Goal: Task Accomplishment & Management: Manage account settings

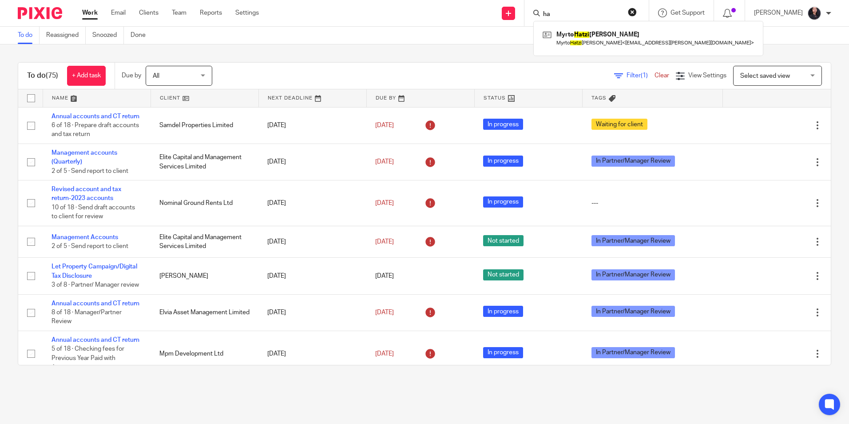
type input "h"
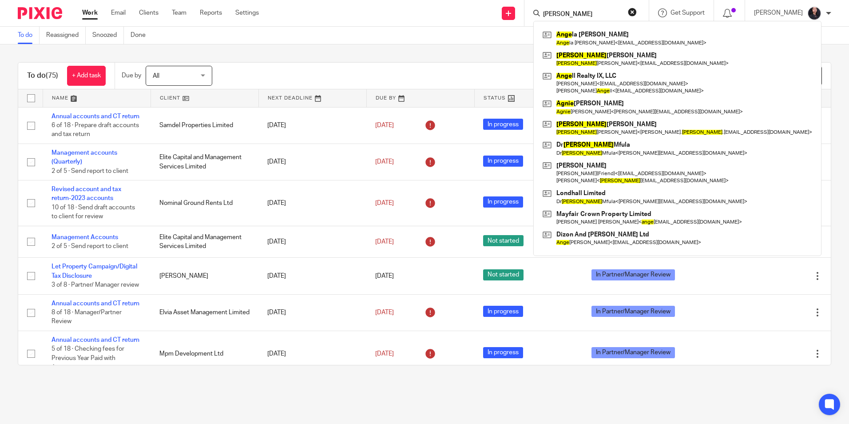
type input "[PERSON_NAME]"
drag, startPoint x: 568, startPoint y: 16, endPoint x: 513, endPoint y: 12, distance: 54.8
click at [513, 12] on div "Send new email Create task Add client angie Ange la Vivien Dang Ange la Vivien …" at bounding box center [560, 13] width 577 height 26
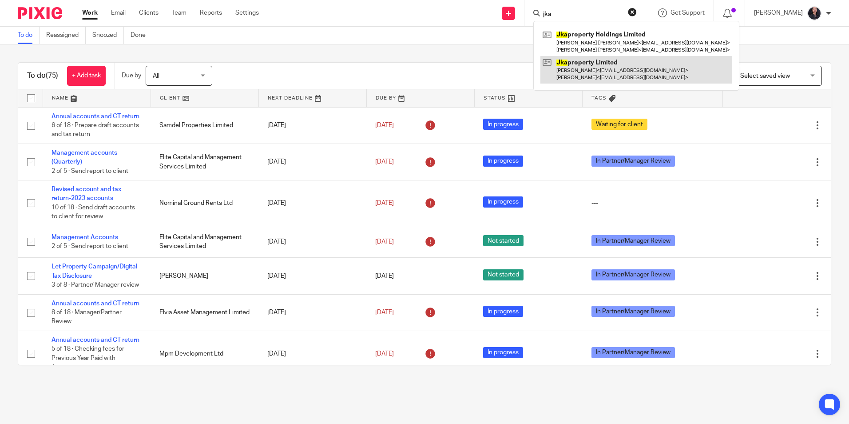
type input "jka"
click at [616, 75] on link at bounding box center [636, 70] width 192 height 28
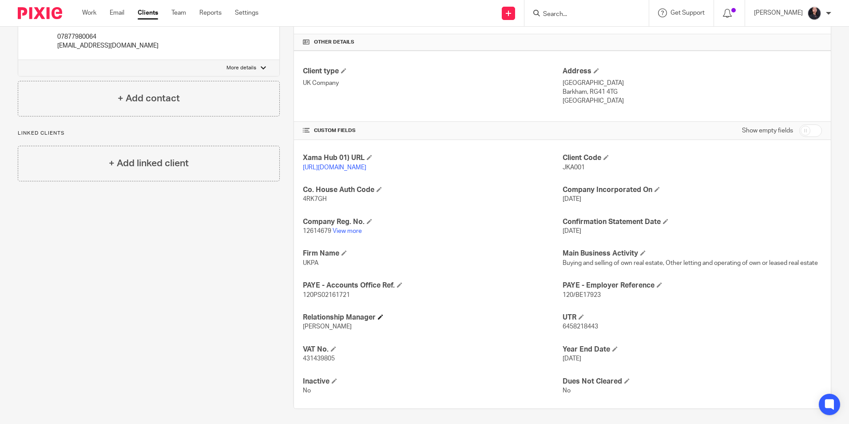
scroll to position [214, 0]
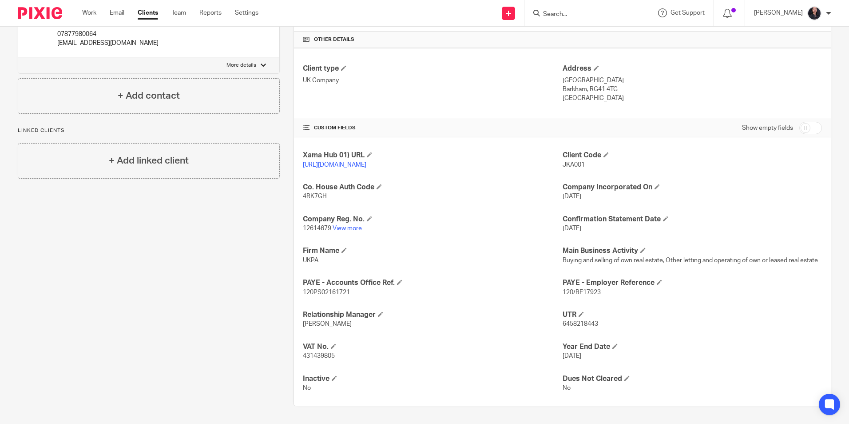
click at [587, 324] on span "6458218443" at bounding box center [581, 324] width 36 height 6
copy span "6458218443"
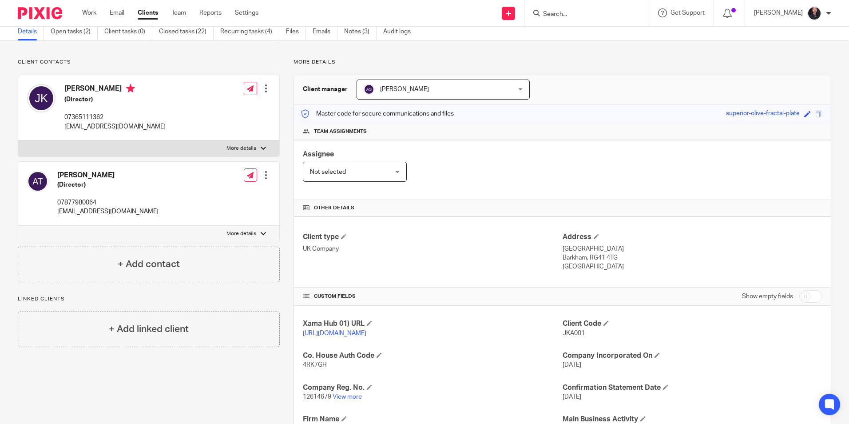
click at [573, 14] on input "Search" at bounding box center [582, 15] width 80 height 8
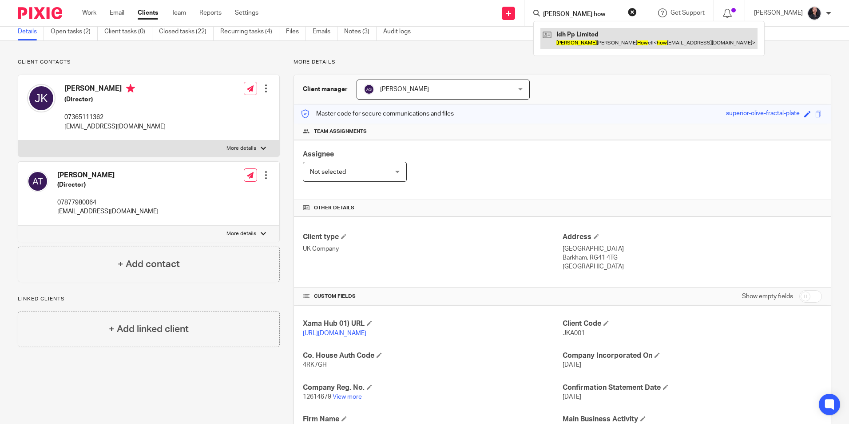
type input "ian how"
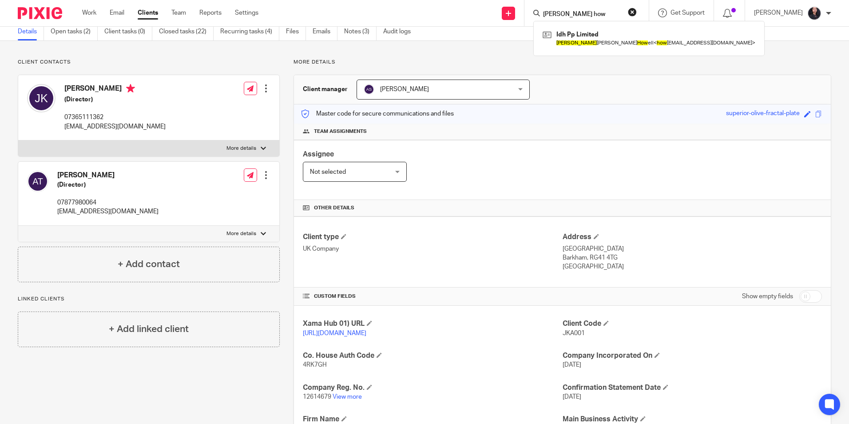
click at [40, 7] on img at bounding box center [40, 13] width 44 height 12
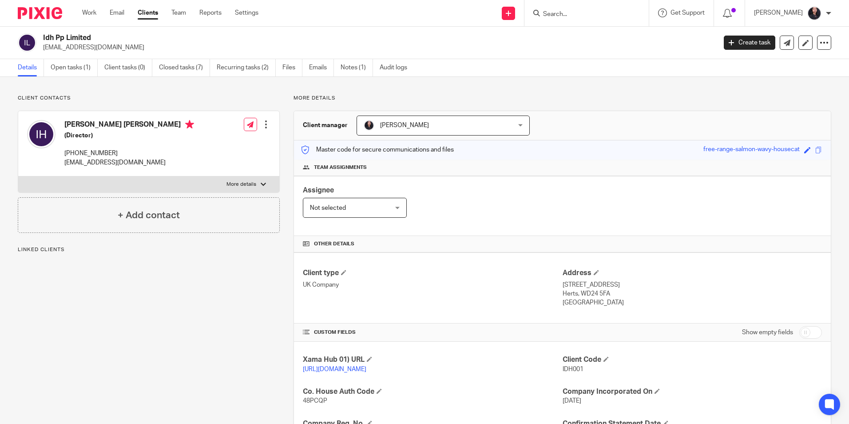
scroll to position [182, 0]
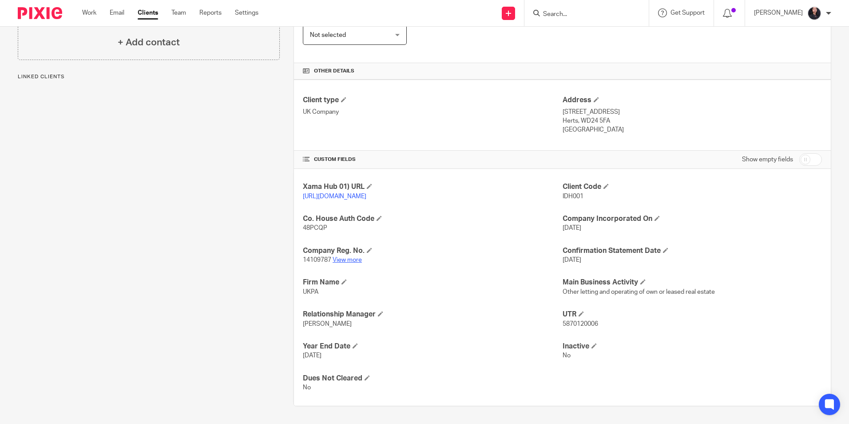
click at [350, 262] on link "View more" at bounding box center [347, 260] width 29 height 6
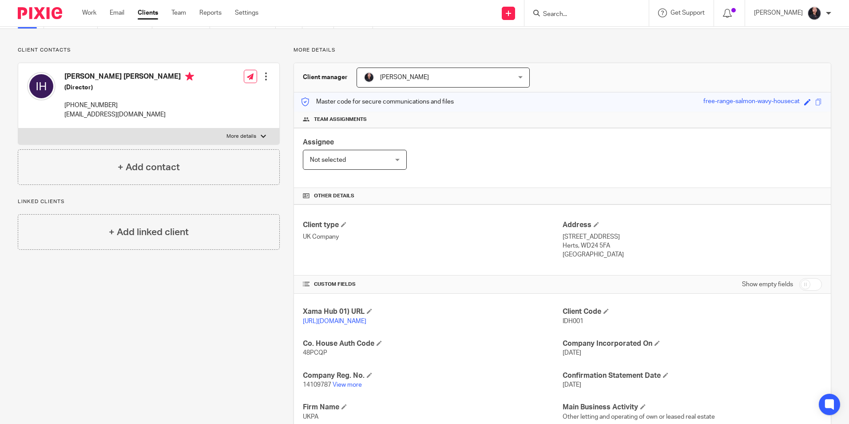
scroll to position [0, 0]
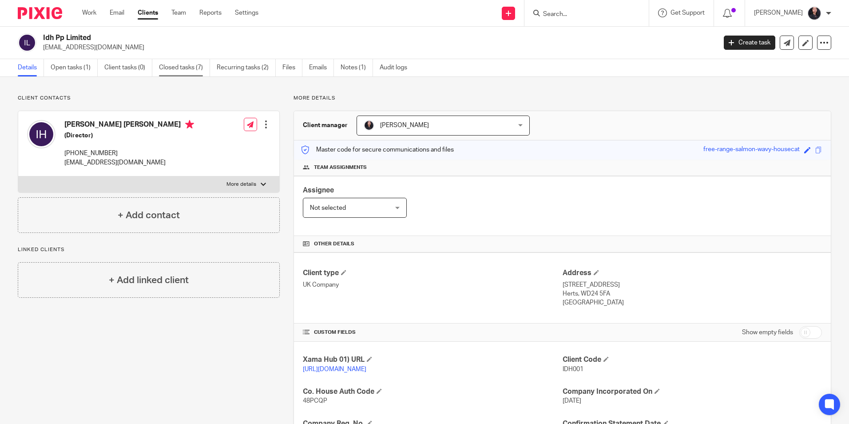
click at [171, 75] on link "Closed tasks (7)" at bounding box center [184, 67] width 51 height 17
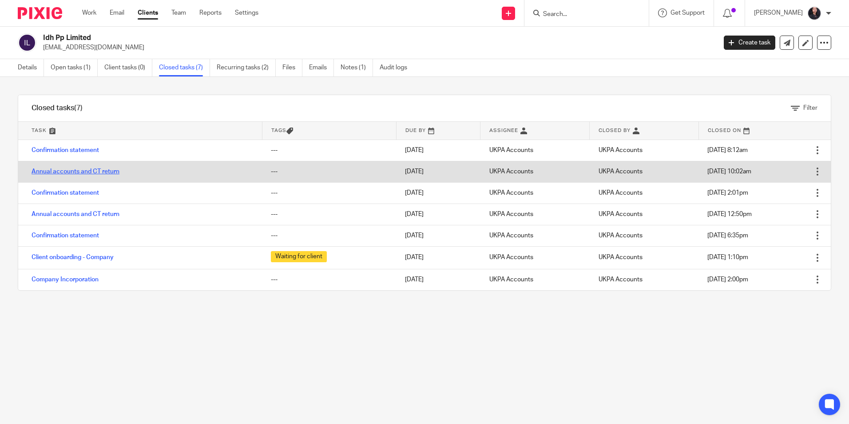
click at [75, 172] on link "Annual accounts and CT return" at bounding box center [76, 171] width 88 height 6
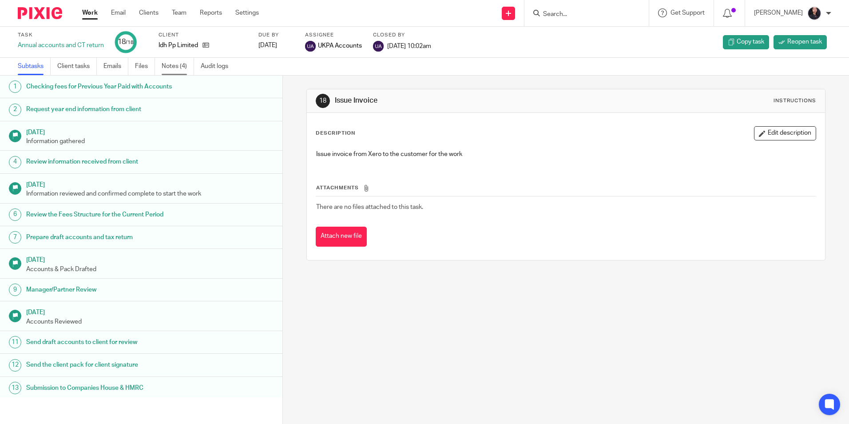
click at [169, 68] on link "Notes (4)" at bounding box center [178, 66] width 32 height 17
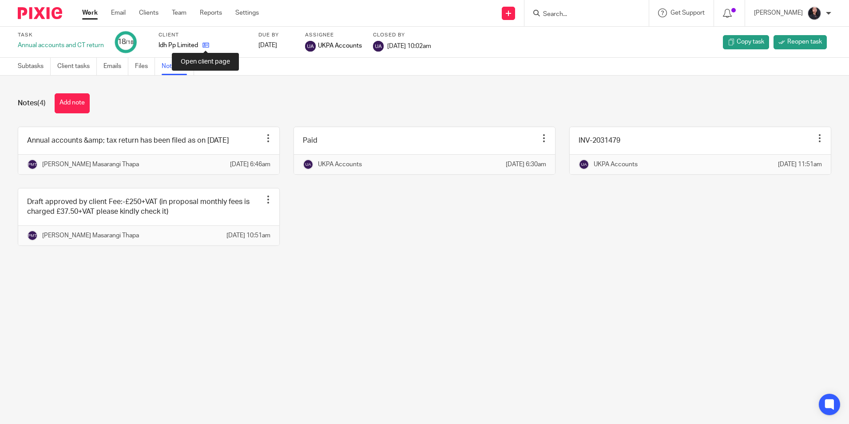
click at [207, 42] on icon at bounding box center [206, 45] width 7 height 7
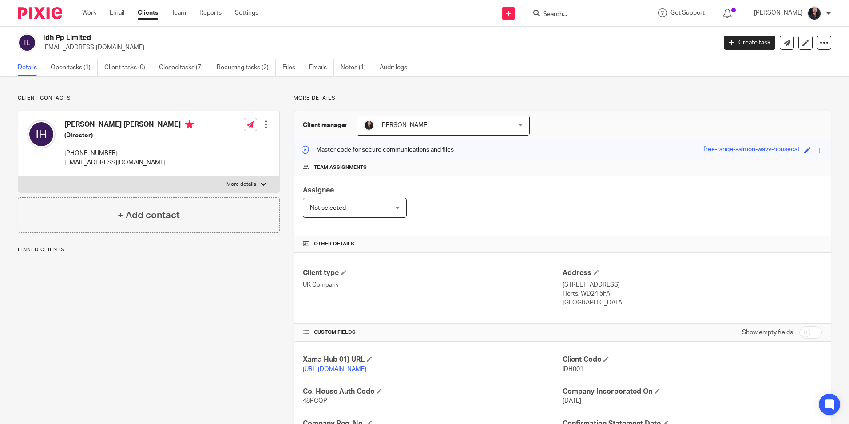
scroll to position [182, 0]
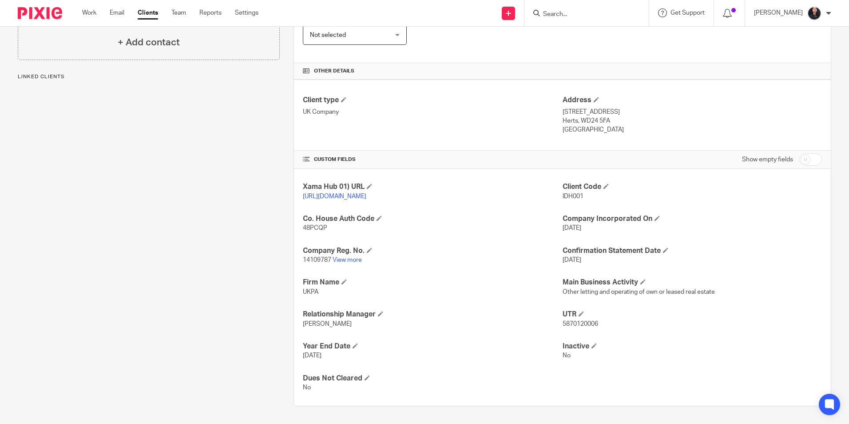
click at [341, 256] on p "14109787 View more" at bounding box center [432, 259] width 259 height 9
click at [342, 259] on link "View more" at bounding box center [347, 260] width 29 height 6
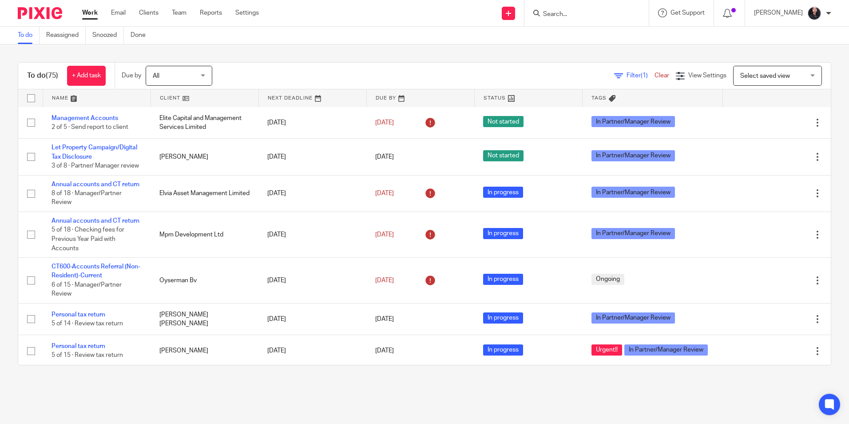
scroll to position [133, 0]
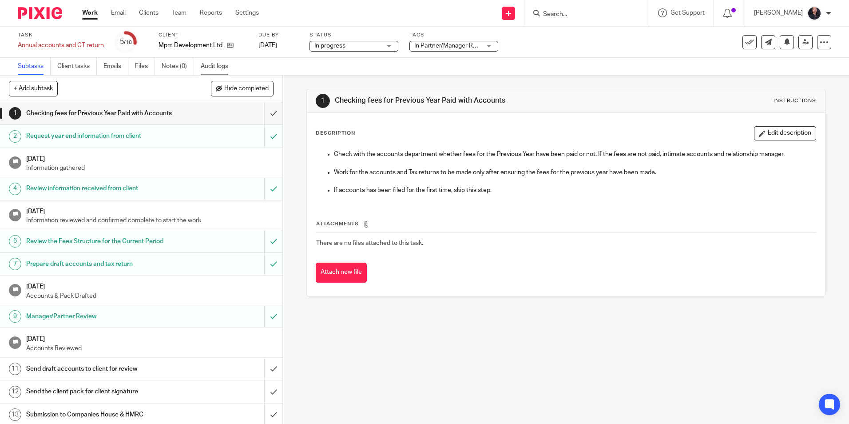
drag, startPoint x: 0, startPoint y: 0, endPoint x: 215, endPoint y: 67, distance: 224.6
click at [215, 67] on link "Audit logs" at bounding box center [218, 66] width 34 height 17
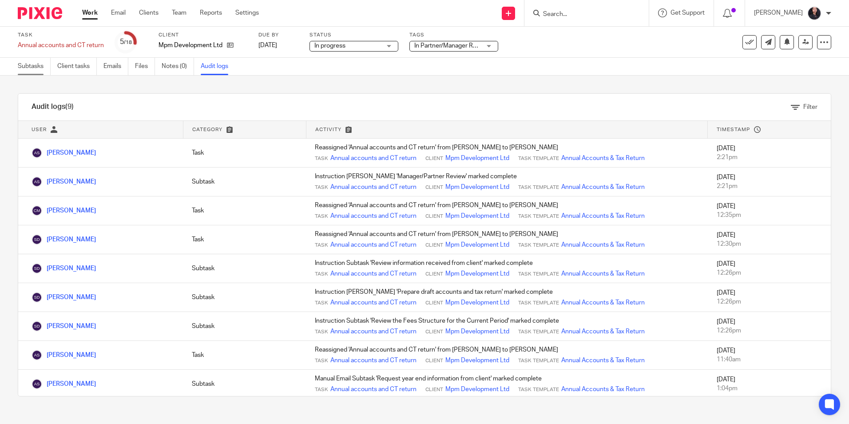
click at [35, 64] on link "Subtasks" at bounding box center [34, 66] width 33 height 17
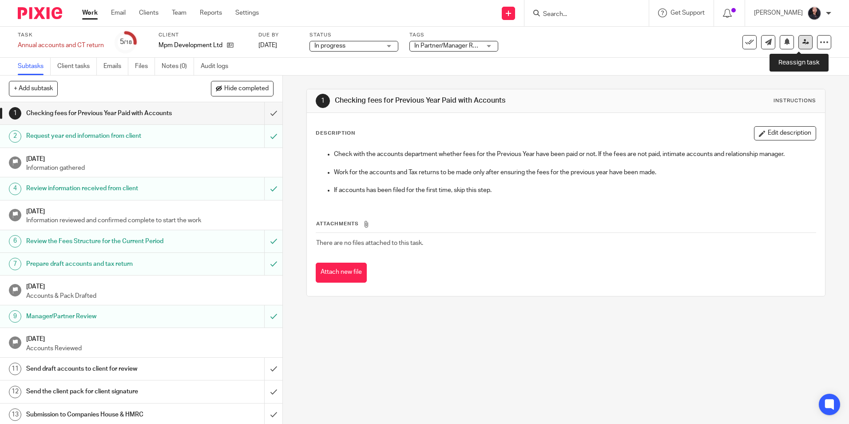
click at [803, 40] on icon at bounding box center [806, 42] width 7 height 7
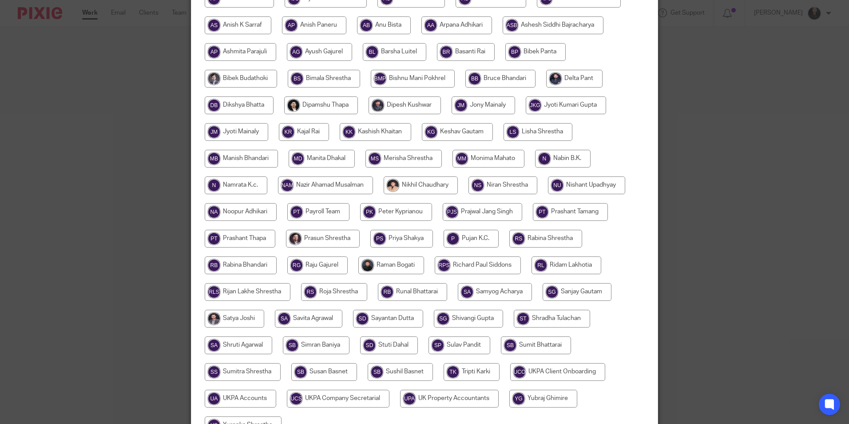
scroll to position [178, 0]
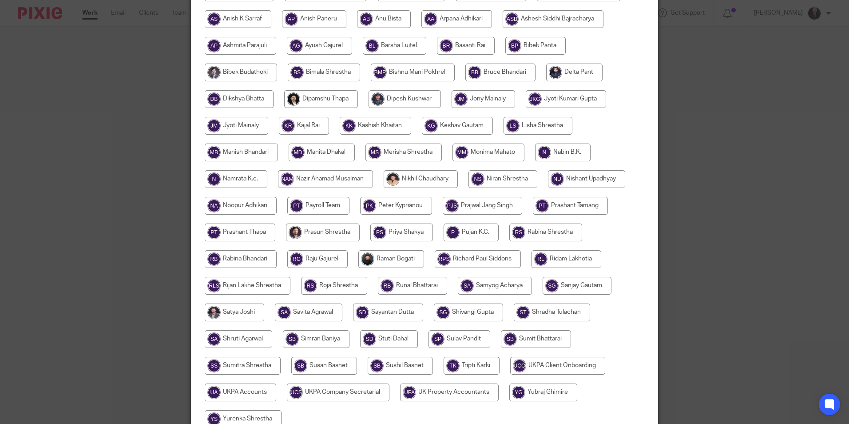
click at [392, 312] on input "radio" at bounding box center [388, 312] width 70 height 18
radio input "true"
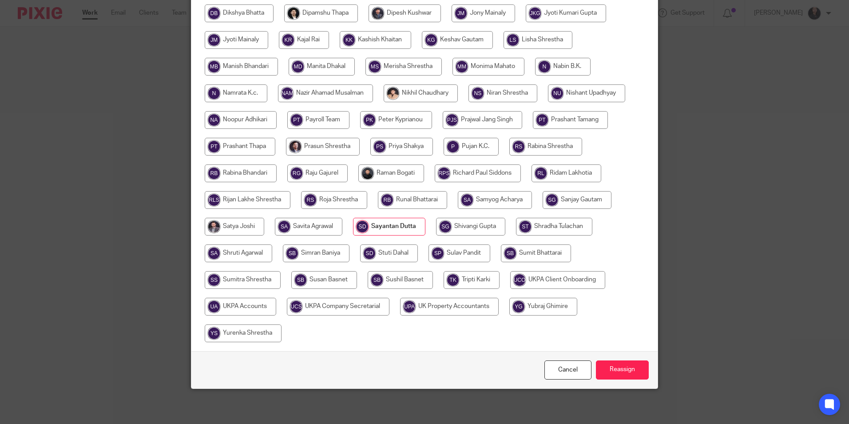
scroll to position [264, 0]
click at [608, 371] on input "Reassign" at bounding box center [622, 369] width 53 height 19
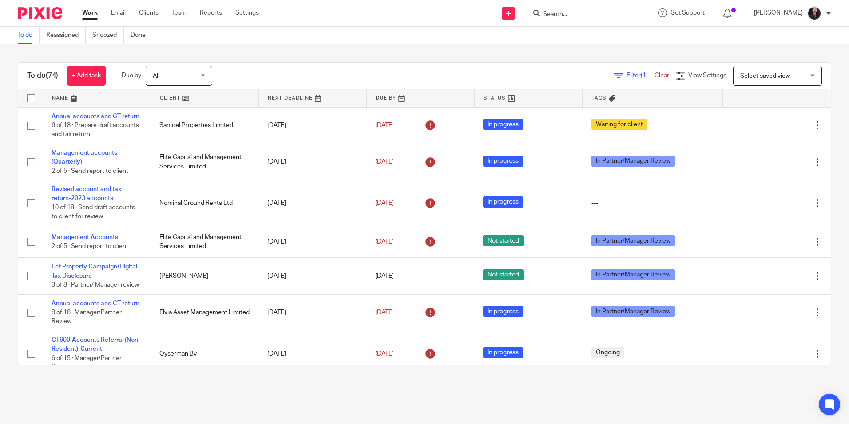
click at [556, 14] on input "Search" at bounding box center [582, 15] width 80 height 8
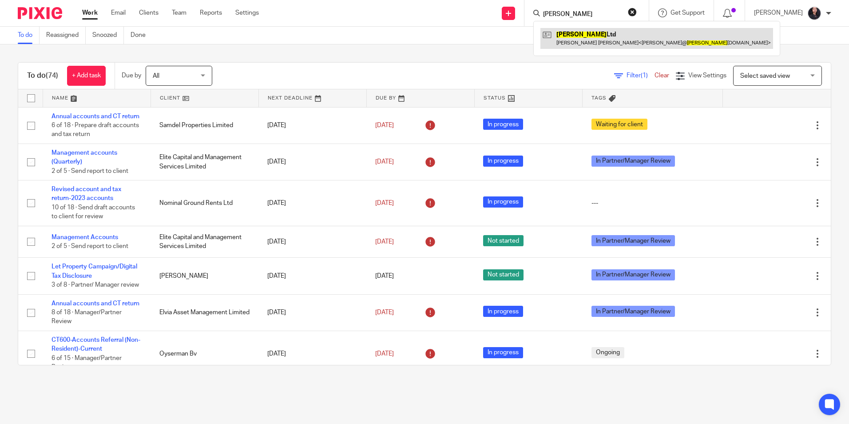
type input "terrence"
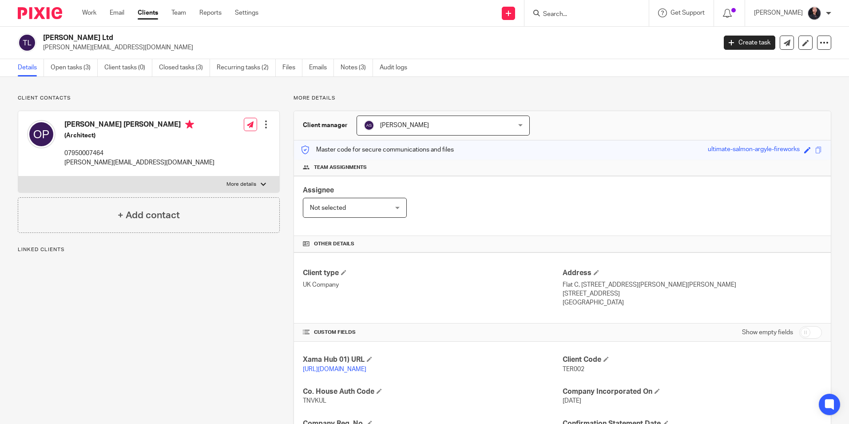
scroll to position [150, 0]
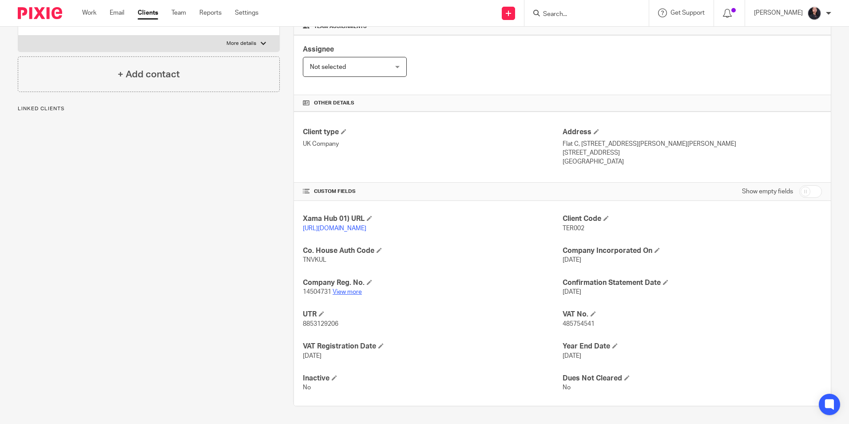
click at [342, 292] on link "View more" at bounding box center [347, 292] width 29 height 6
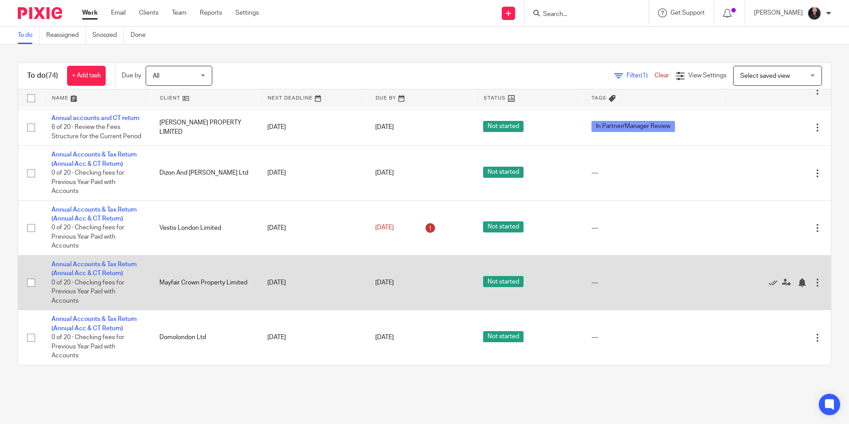
scroll to position [2666, 0]
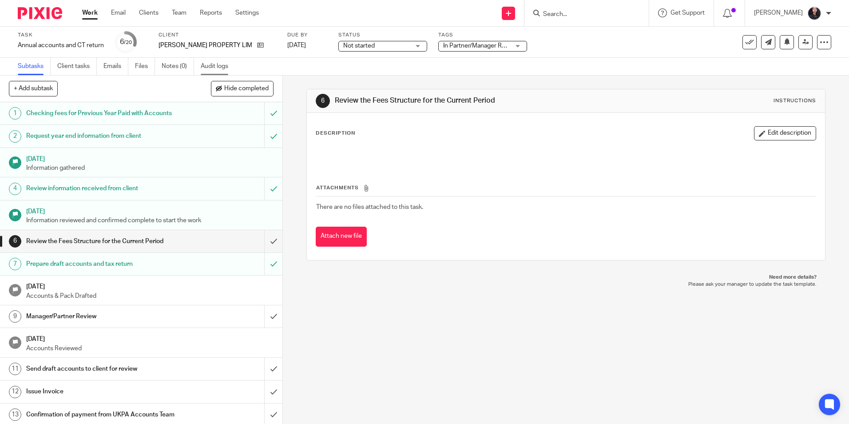
click at [204, 69] on link "Audit logs" at bounding box center [218, 66] width 34 height 17
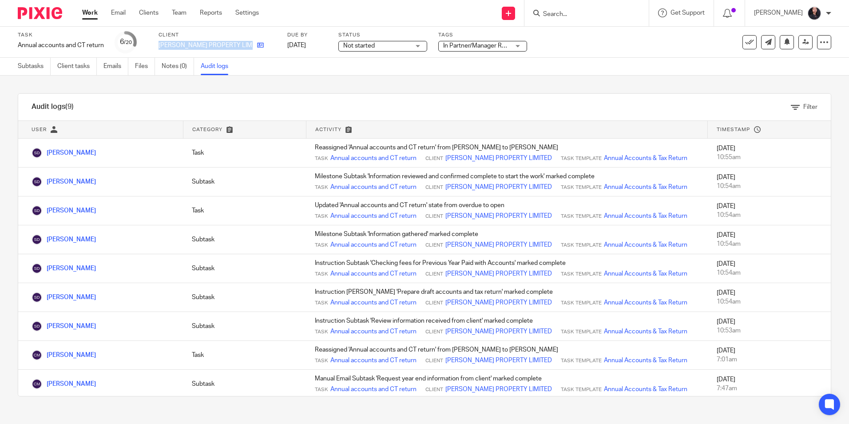
drag, startPoint x: 159, startPoint y: 44, endPoint x: 242, endPoint y: 46, distance: 83.1
click at [242, 46] on div "MCMULLAN PROPERTY LIMITED" at bounding box center [218, 45] width 118 height 9
click at [803, 40] on icon at bounding box center [806, 42] width 7 height 7
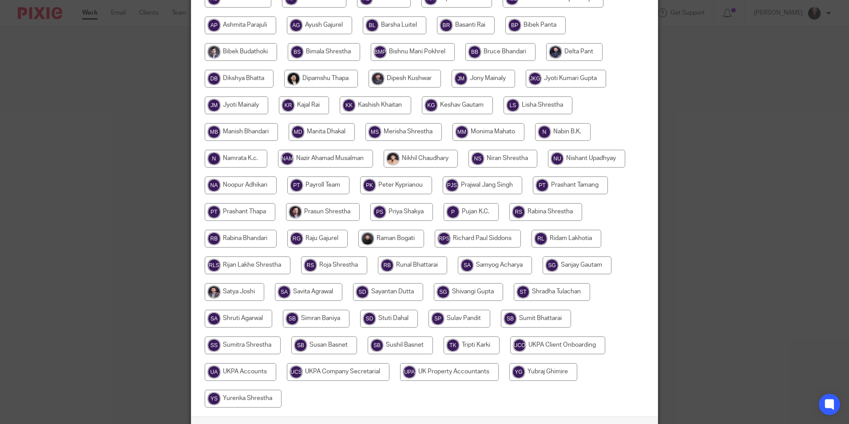
scroll to position [222, 0]
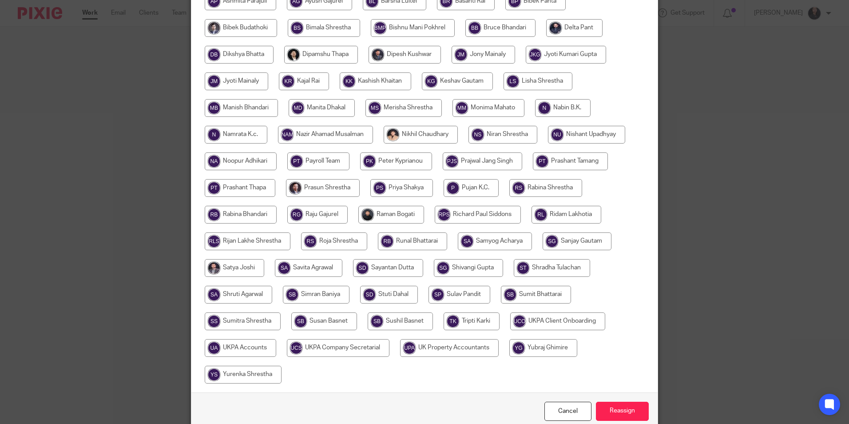
click at [368, 214] on input "radio" at bounding box center [391, 215] width 66 height 18
radio input "true"
click at [608, 416] on input "Reassign" at bounding box center [622, 410] width 53 height 19
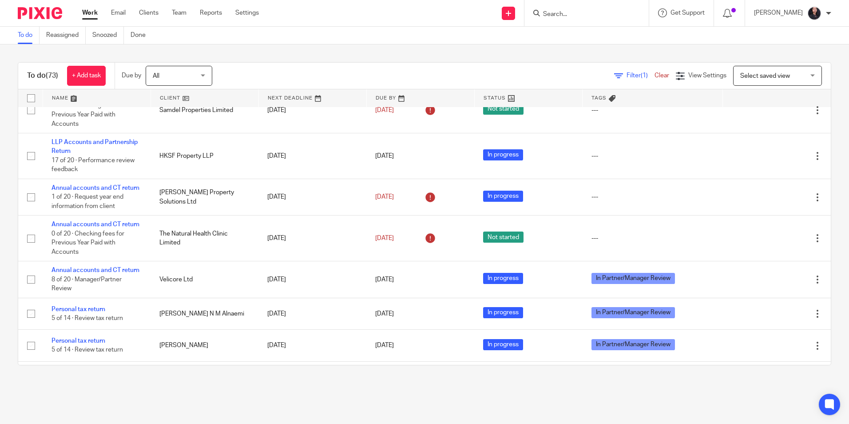
scroll to position [977, 0]
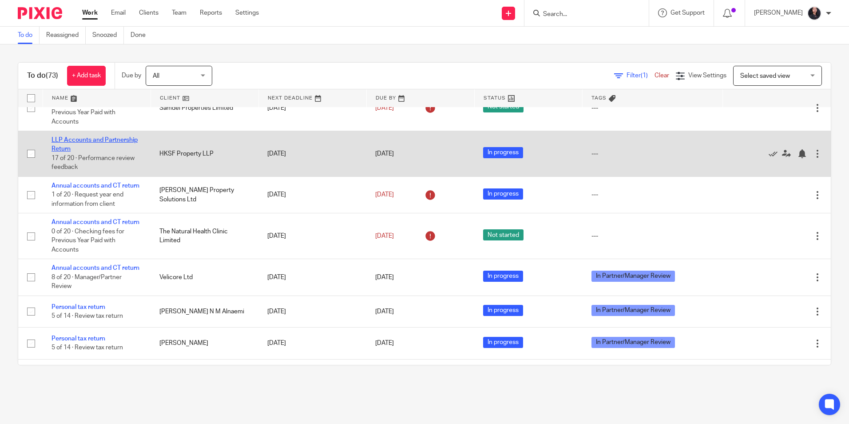
click at [69, 152] on link "LLP Accounts and Partnership Return" at bounding box center [95, 144] width 86 height 15
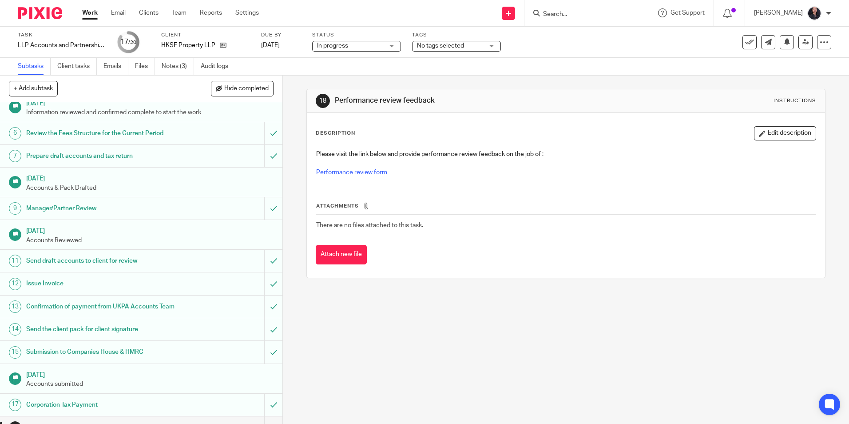
scroll to position [178, 0]
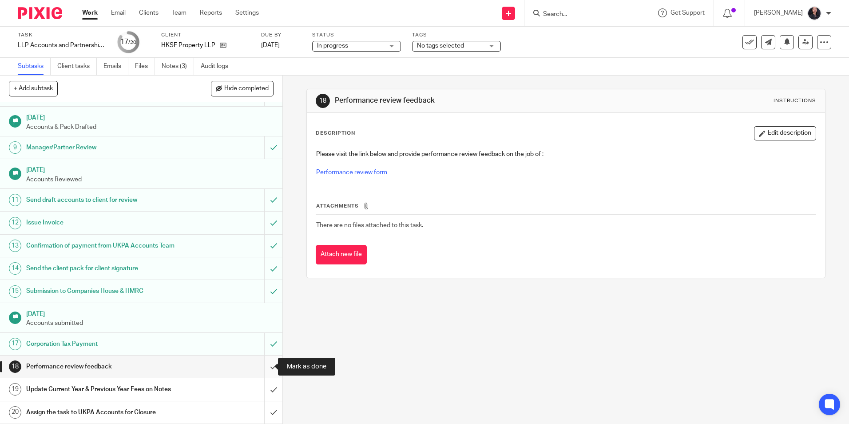
click at [264, 366] on input "submit" at bounding box center [141, 366] width 282 height 22
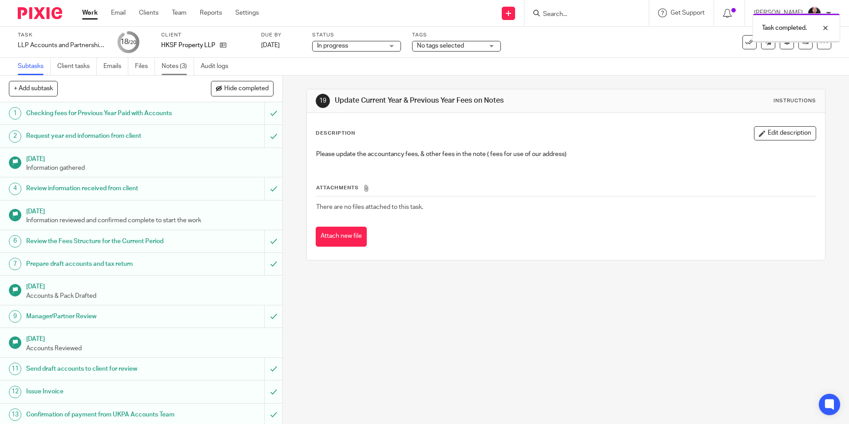
click at [174, 67] on link "Notes (3)" at bounding box center [178, 66] width 32 height 17
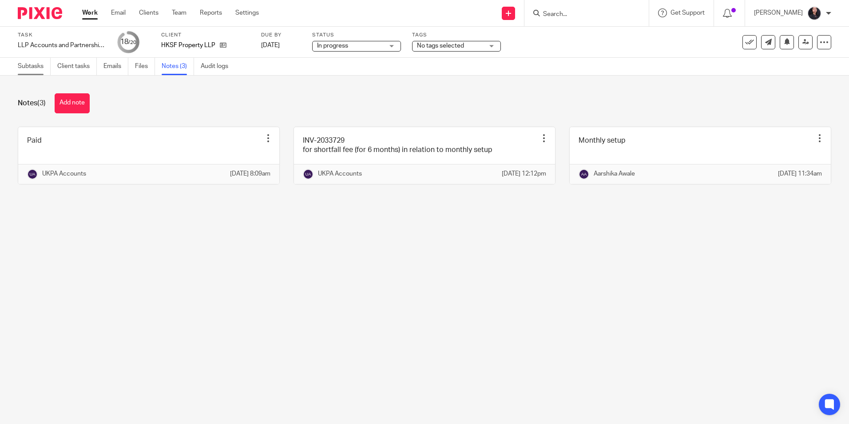
click at [25, 66] on link "Subtasks" at bounding box center [34, 66] width 33 height 17
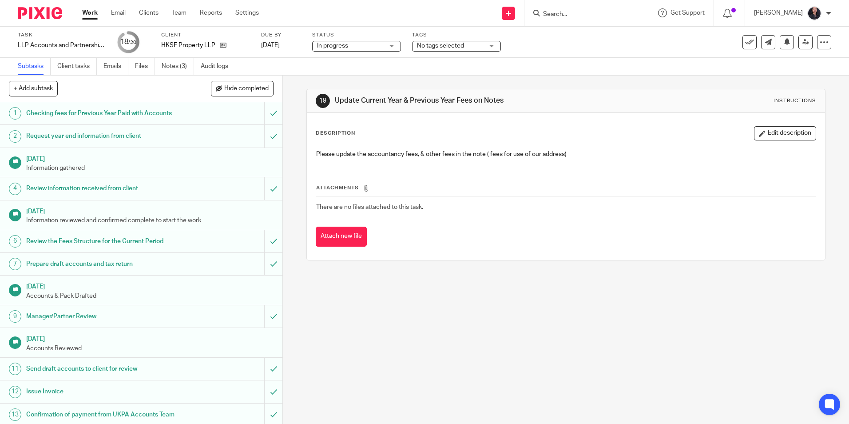
scroll to position [178, 0]
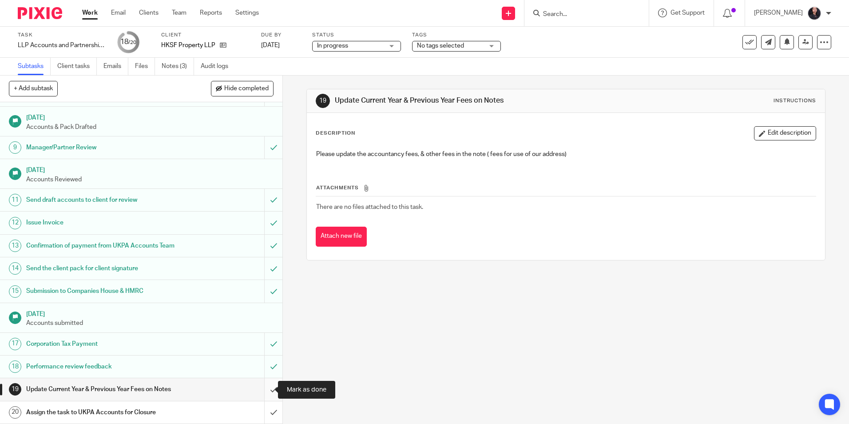
click at [262, 389] on input "submit" at bounding box center [141, 389] width 282 height 22
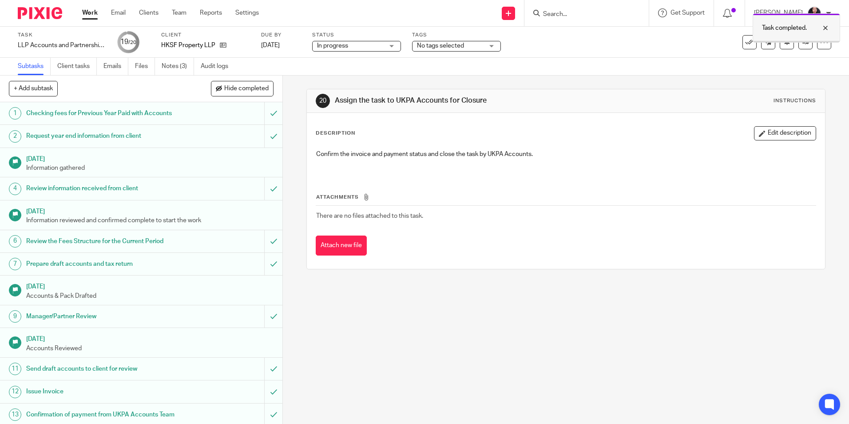
click at [827, 28] on div at bounding box center [819, 28] width 24 height 11
click at [803, 40] on icon at bounding box center [806, 42] width 7 height 7
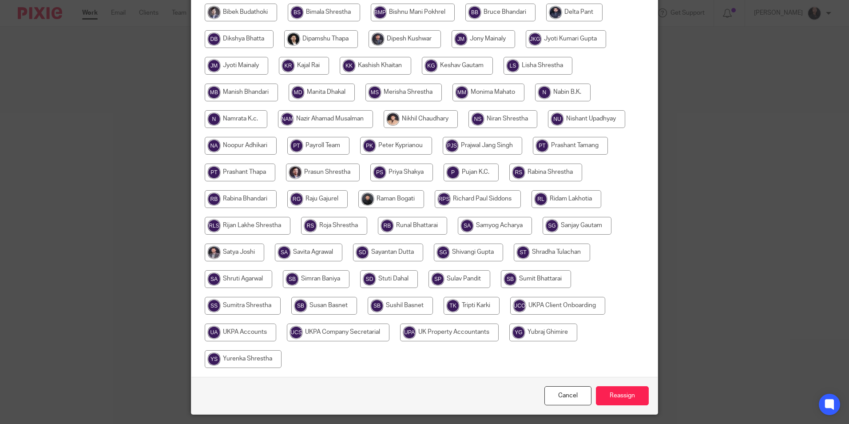
scroll to position [323, 0]
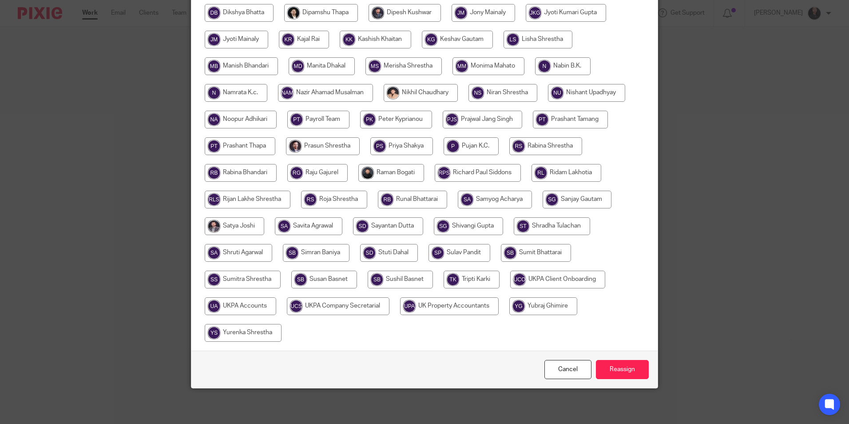
click at [260, 310] on input "radio" at bounding box center [241, 306] width 72 height 18
radio input "true"
click at [630, 362] on input "Reassign" at bounding box center [622, 369] width 53 height 19
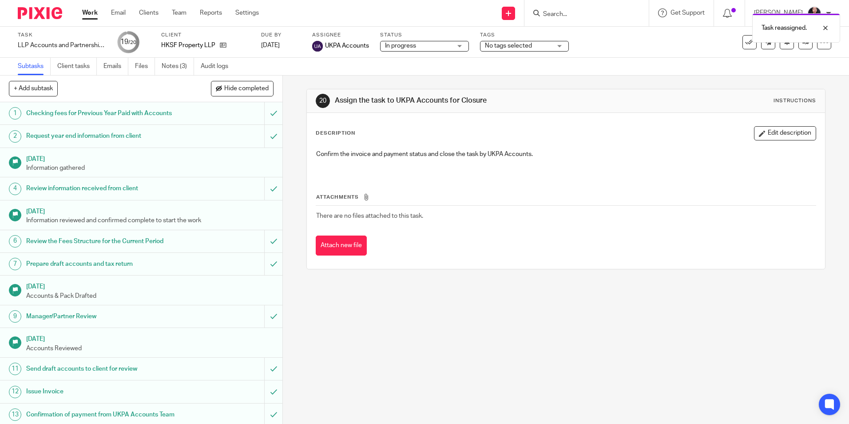
click at [47, 16] on img at bounding box center [40, 13] width 44 height 12
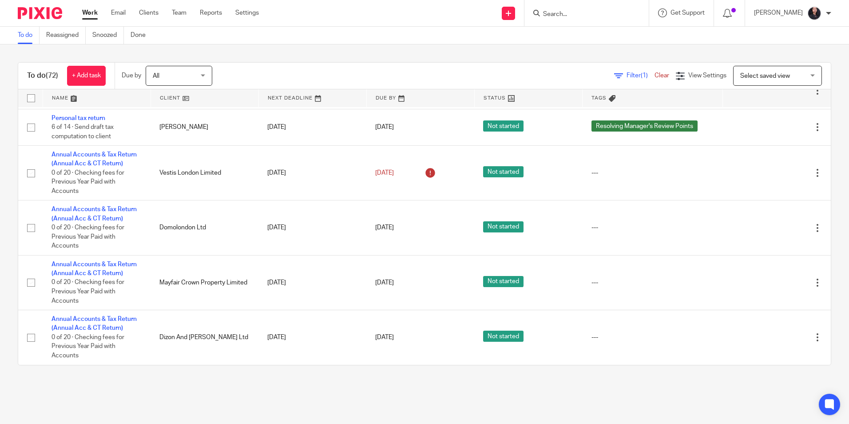
scroll to position [2610, 0]
click at [43, 18] on img at bounding box center [40, 13] width 44 height 12
